Goal: Information Seeking & Learning: Learn about a topic

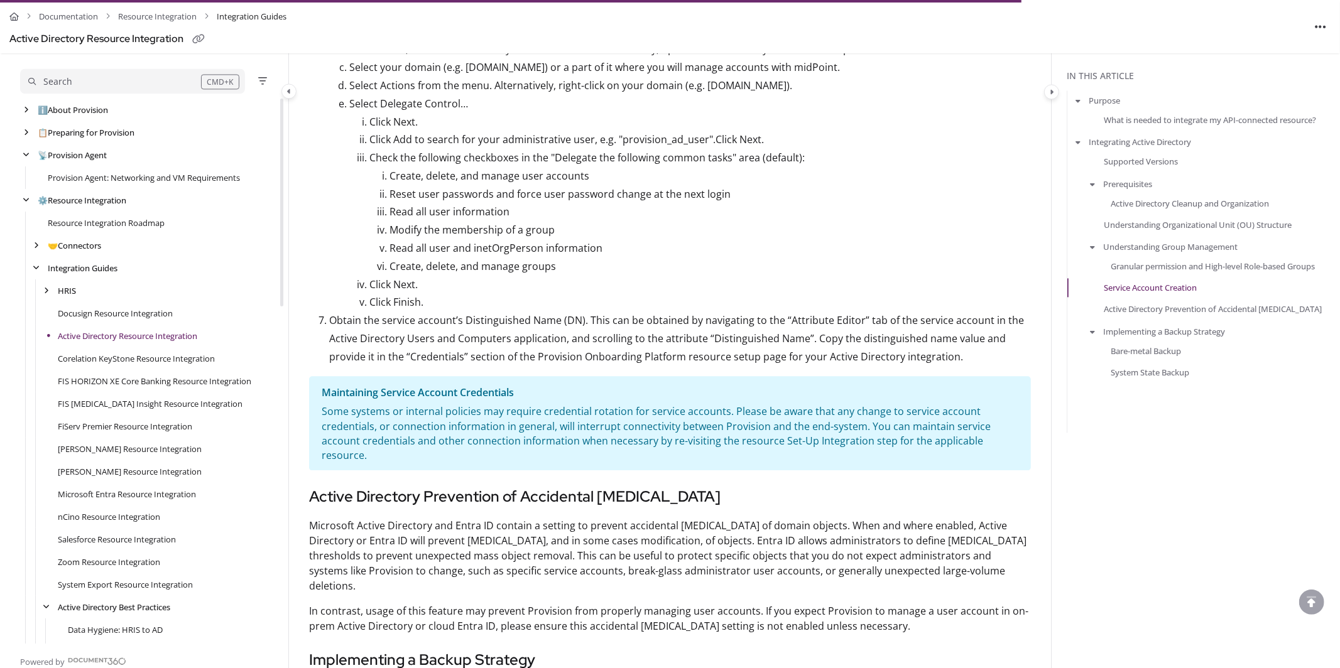
scroll to position [113, 0]
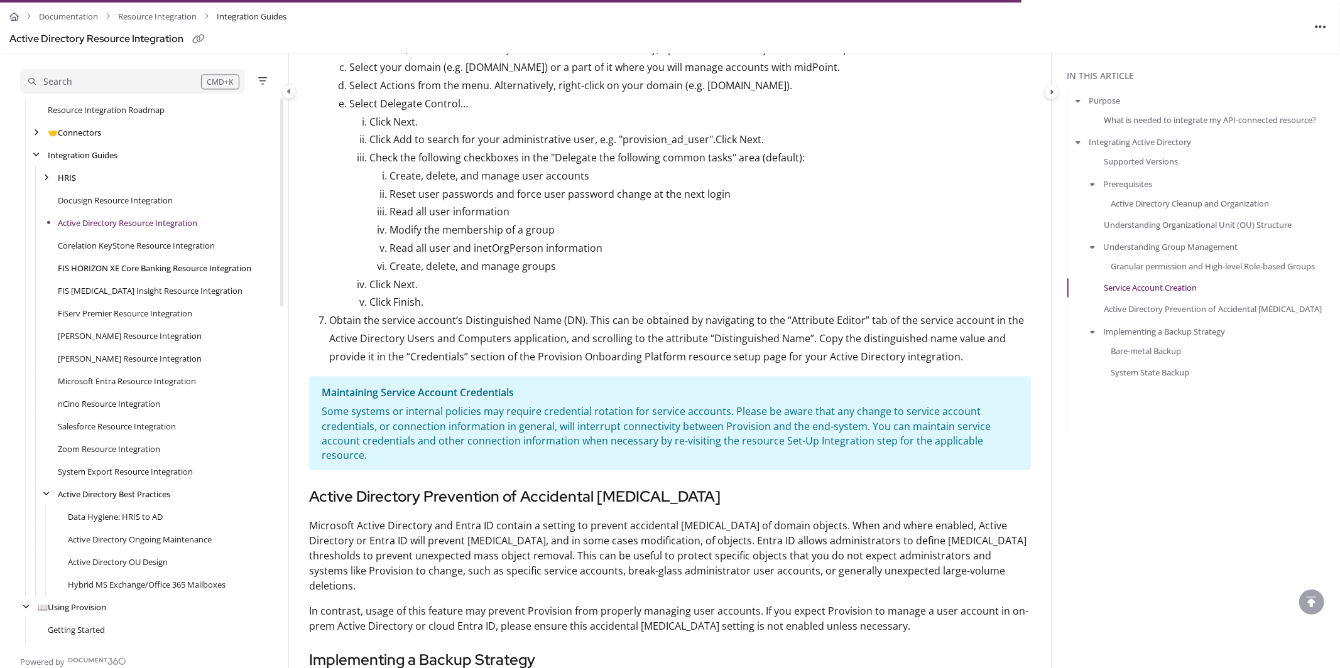
click at [100, 268] on link "FIS HORIZON XE Core Banking Resource Integration" at bounding box center [154, 268] width 193 height 13
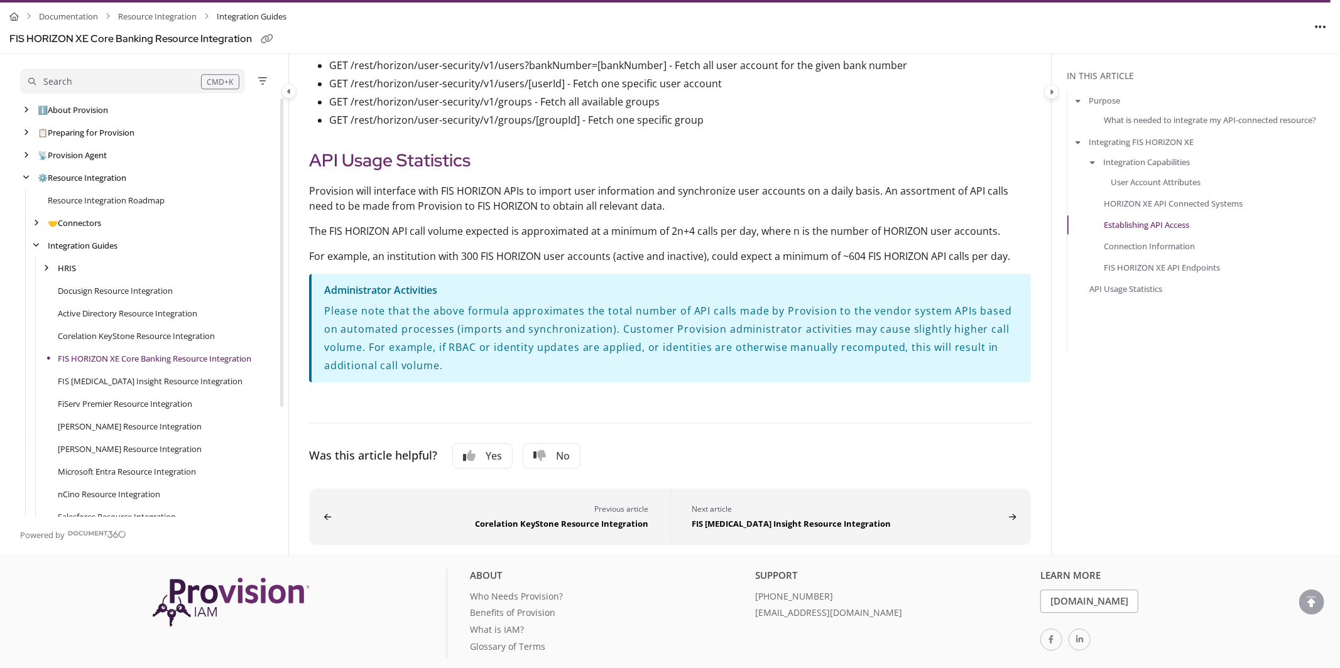
scroll to position [2690, 0]
